Goal: Navigation & Orientation: Understand site structure

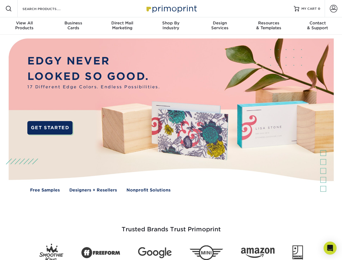
click at [171, 130] on img at bounding box center [171, 119] width 338 height 169
click at [9, 9] on span at bounding box center [8, 8] width 6 height 6
click at [333, 9] on span at bounding box center [333, 9] width 8 height 8
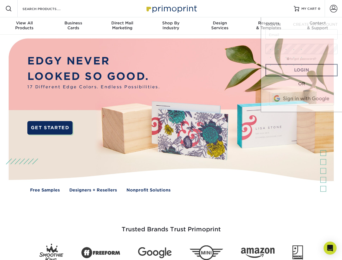
click at [24, 26] on div "View All Products" at bounding box center [24, 26] width 49 height 10
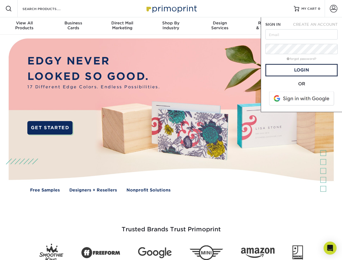
click at [73, 26] on div "Business Cards" at bounding box center [73, 26] width 49 height 10
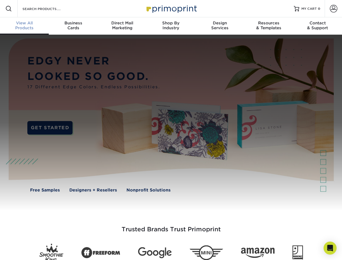
click at [122, 26] on div "Direct Mail Marketing" at bounding box center [122, 26] width 49 height 10
click at [171, 26] on div "Shop By Industry" at bounding box center [170, 26] width 49 height 10
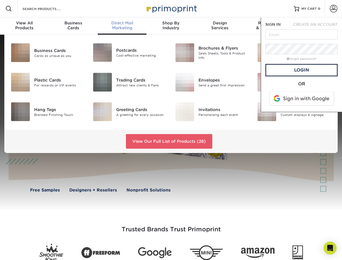
click at [220, 26] on div "Design Services" at bounding box center [219, 26] width 49 height 10
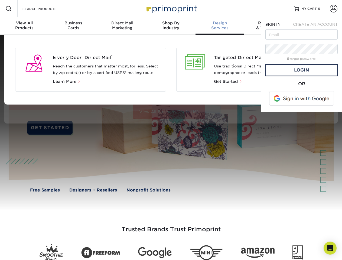
click at [268, 26] on span "SIGN IN" at bounding box center [272, 24] width 15 height 4
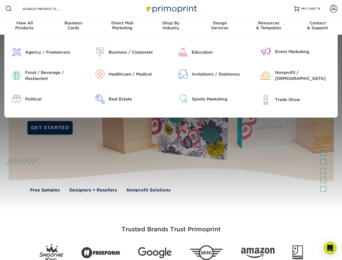
click at [317, 26] on div "Contact & Support" at bounding box center [317, 26] width 49 height 10
